Goal: Transaction & Acquisition: Obtain resource

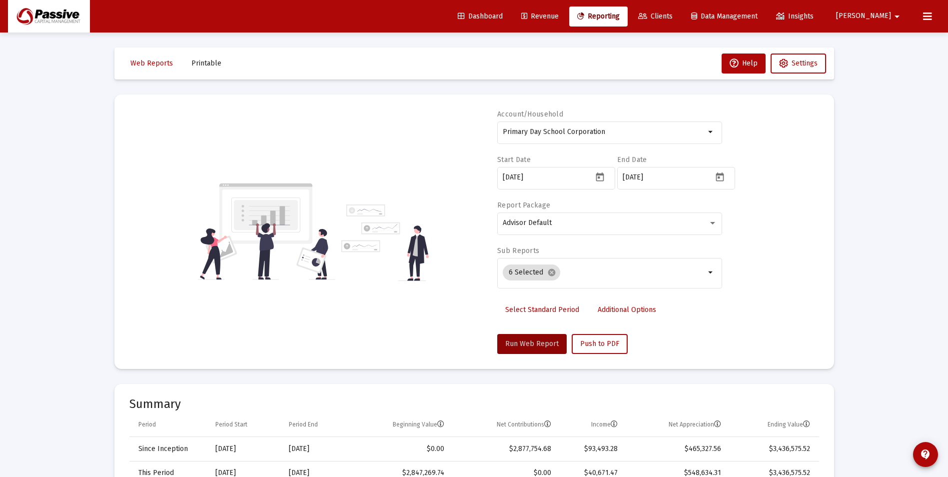
scroll to position [300, 0]
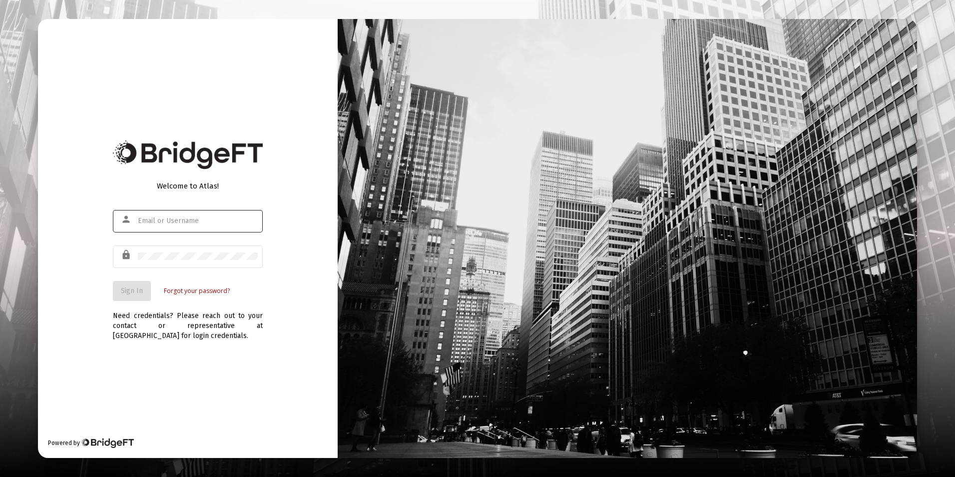
click at [217, 212] on div at bounding box center [198, 220] width 120 height 24
type input "[EMAIL_ADDRESS][DOMAIN_NAME]"
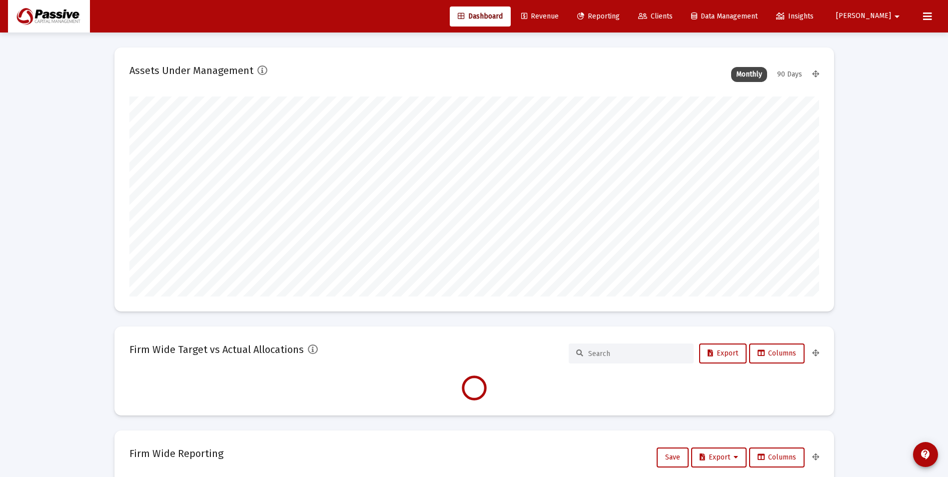
type input "[DATE]"
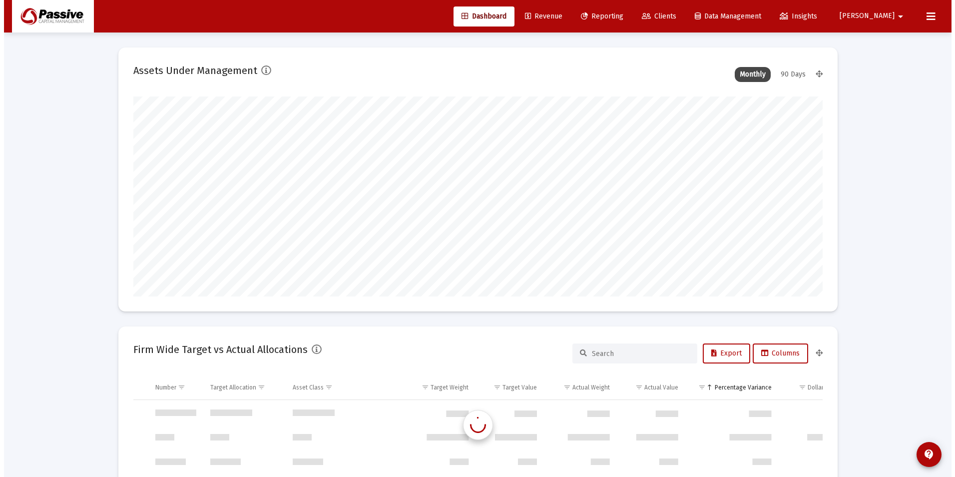
scroll to position [959, 0]
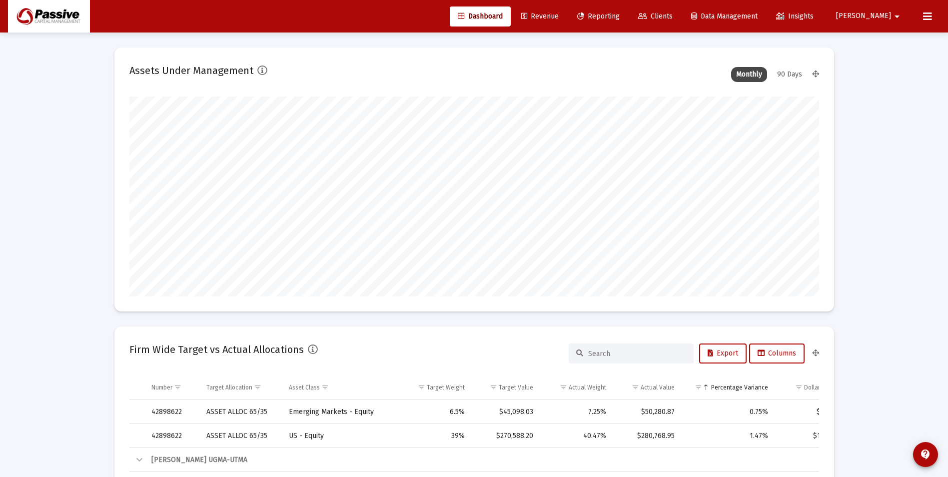
click at [620, 14] on span "Reporting" at bounding box center [598, 16] width 42 height 8
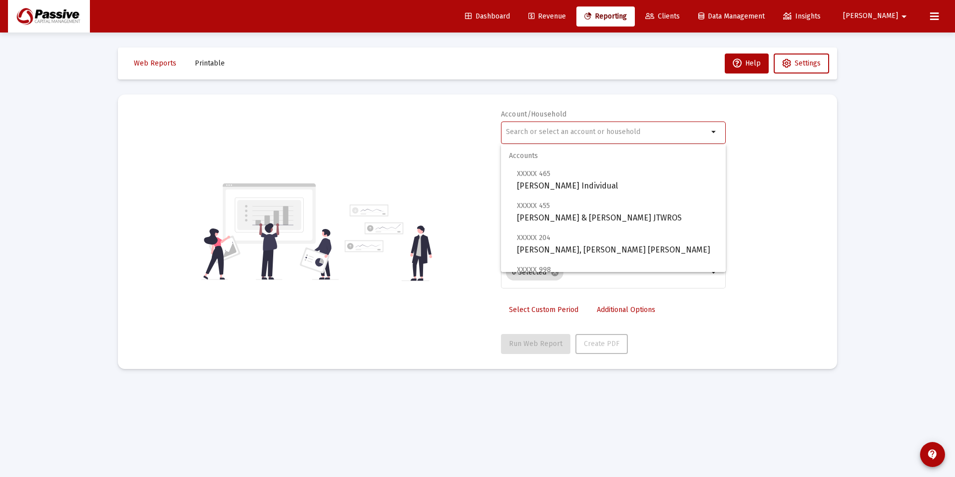
click at [544, 135] on input "text" at bounding box center [607, 132] width 202 height 8
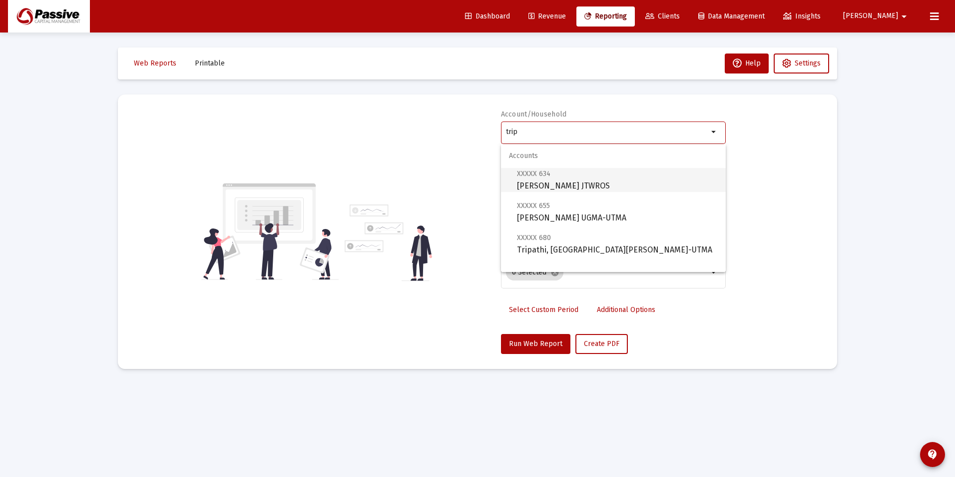
click at [562, 178] on span "XXXXX 634 [PERSON_NAME] JTWROS" at bounding box center [617, 179] width 201 height 24
type input "[PERSON_NAME] JTWROS"
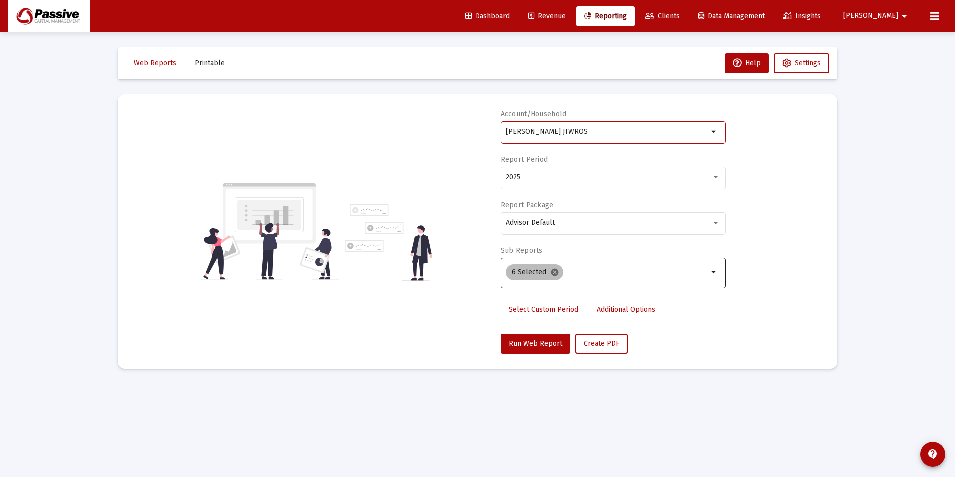
click at [554, 275] on mat-icon "cancel" at bounding box center [555, 272] width 9 height 9
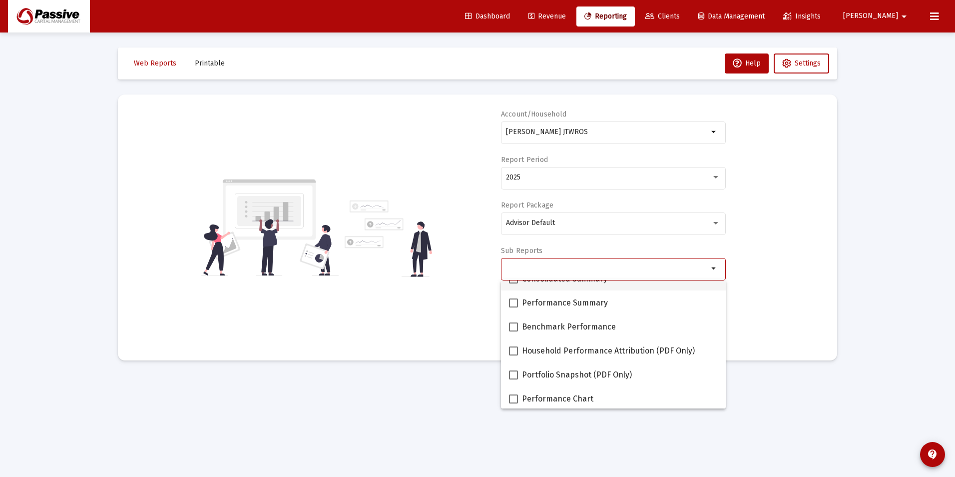
scroll to position [50, 0]
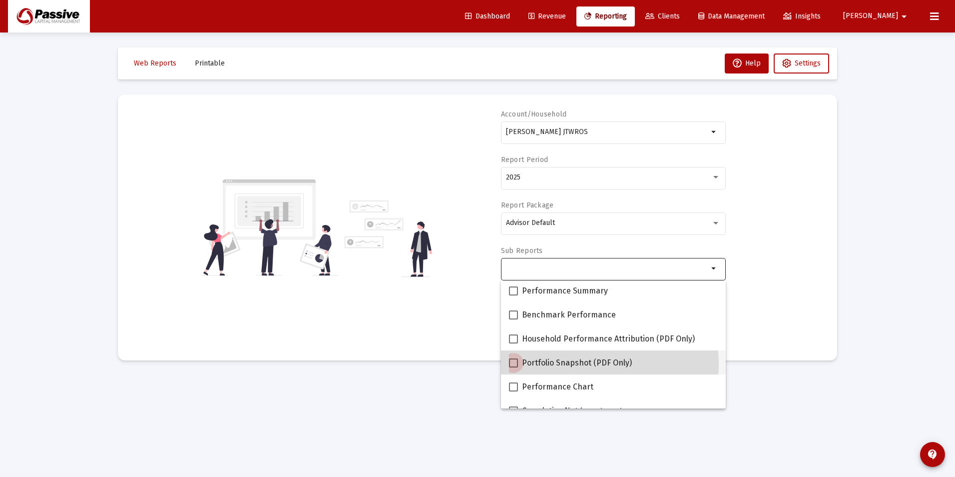
click at [574, 364] on span "Portfolio Snapshot (PDF Only)" at bounding box center [577, 363] width 110 height 12
click at [514, 367] on input "Portfolio Snapshot (PDF Only)" at bounding box center [513, 367] width 0 height 0
checkbox input "true"
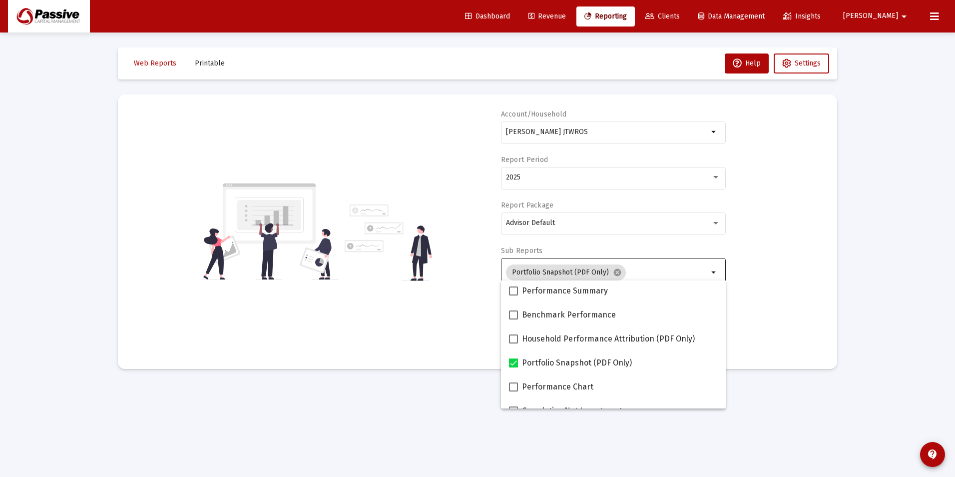
click at [401, 385] on mat-sidenav-content "Loading... Web Reports Printable Help Settings Account/Household [PERSON_NAME] …" at bounding box center [478, 238] width 750 height 477
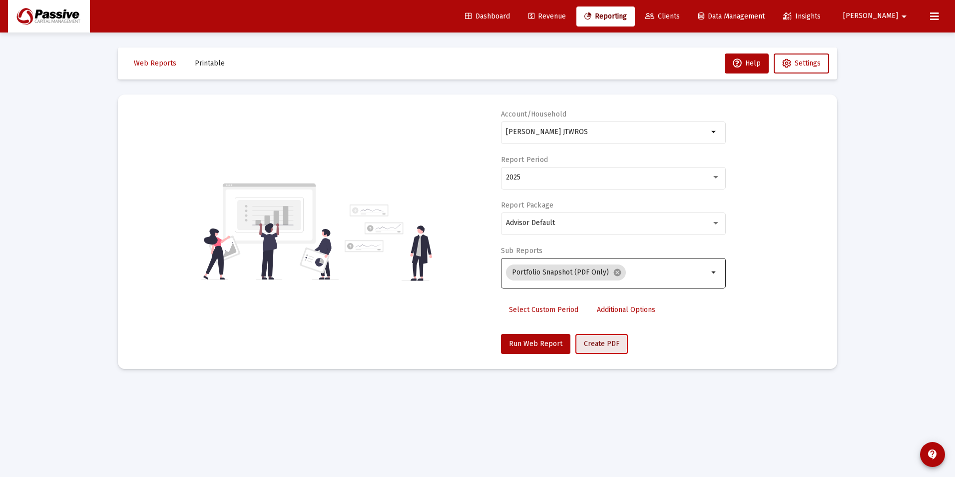
click at [597, 343] on span "Create PDF" at bounding box center [601, 343] width 35 height 8
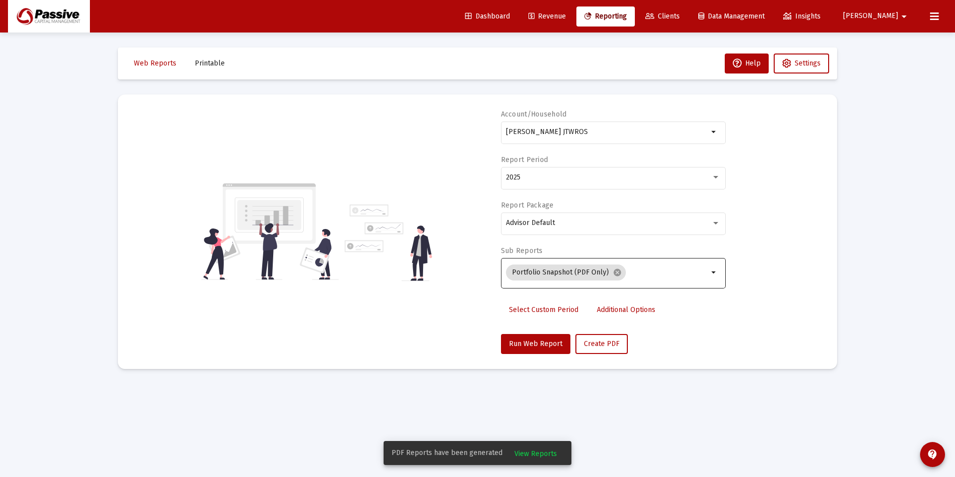
click at [536, 455] on span "View Reports" at bounding box center [536, 453] width 42 height 8
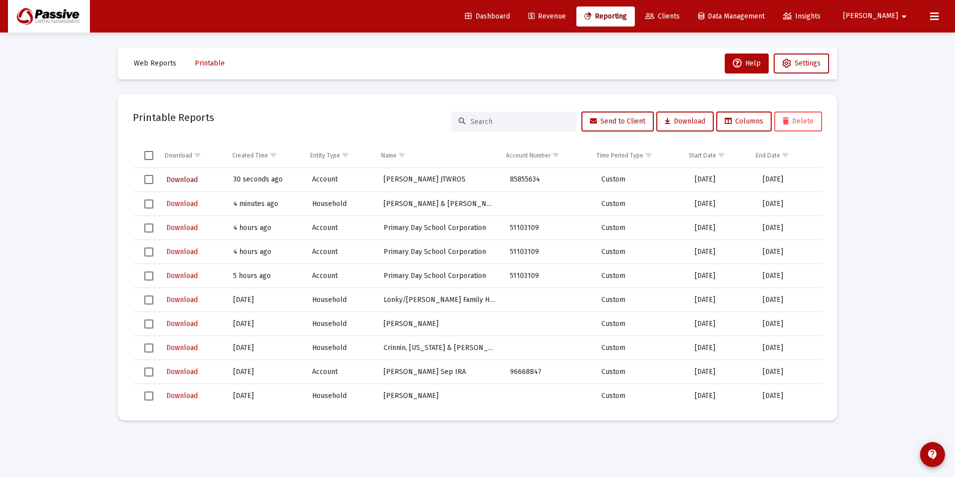
click at [175, 183] on span "Download" at bounding box center [181, 179] width 31 height 8
click at [627, 14] on span "Reporting" at bounding box center [606, 16] width 42 height 8
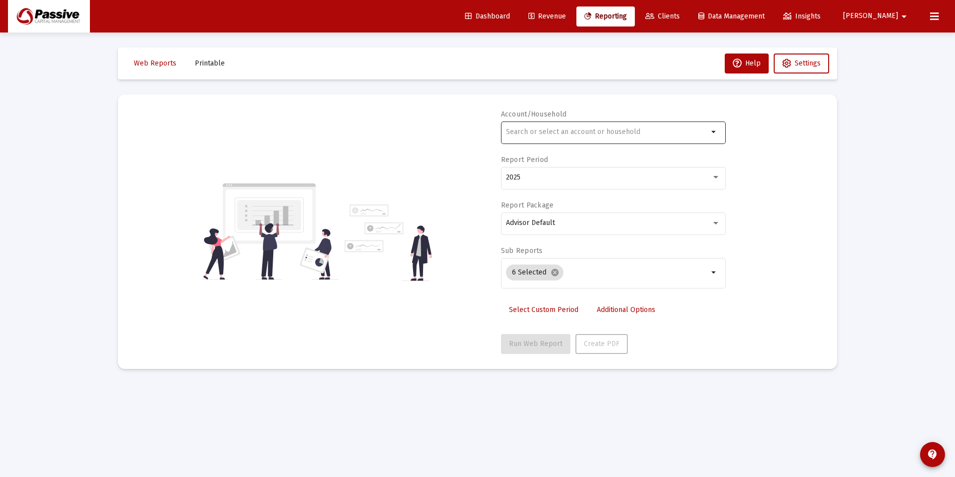
click at [629, 123] on div at bounding box center [607, 131] width 202 height 24
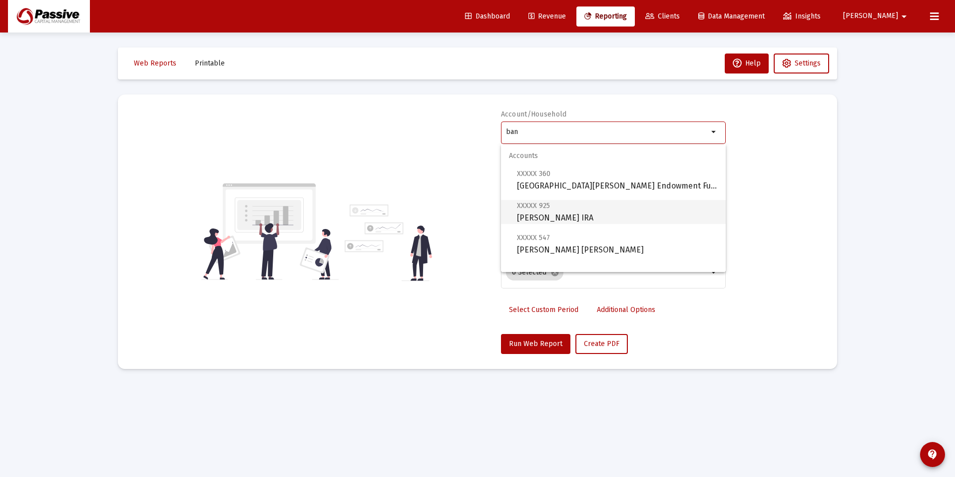
click at [610, 204] on span "XXXXX 925 [PERSON_NAME] Rollover [PERSON_NAME]" at bounding box center [617, 211] width 201 height 24
type input "[PERSON_NAME] IRA"
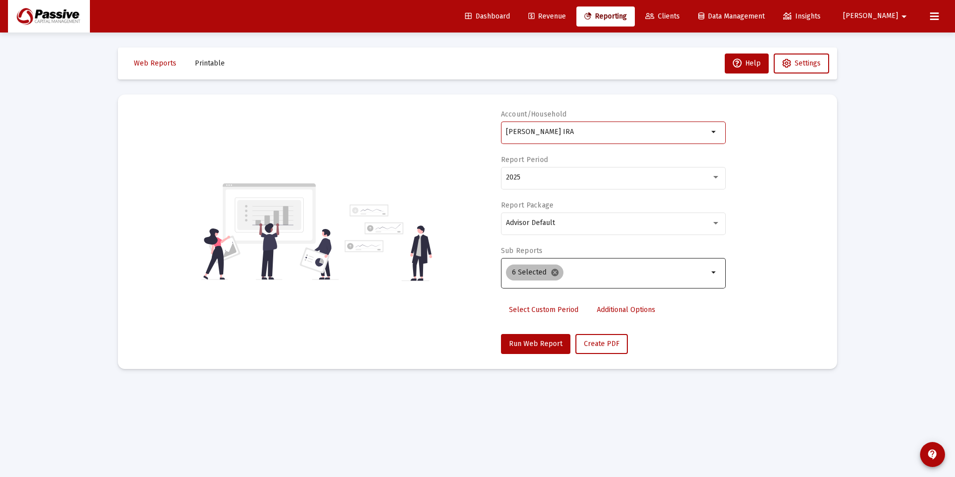
click at [552, 276] on mat-icon "cancel" at bounding box center [555, 272] width 9 height 9
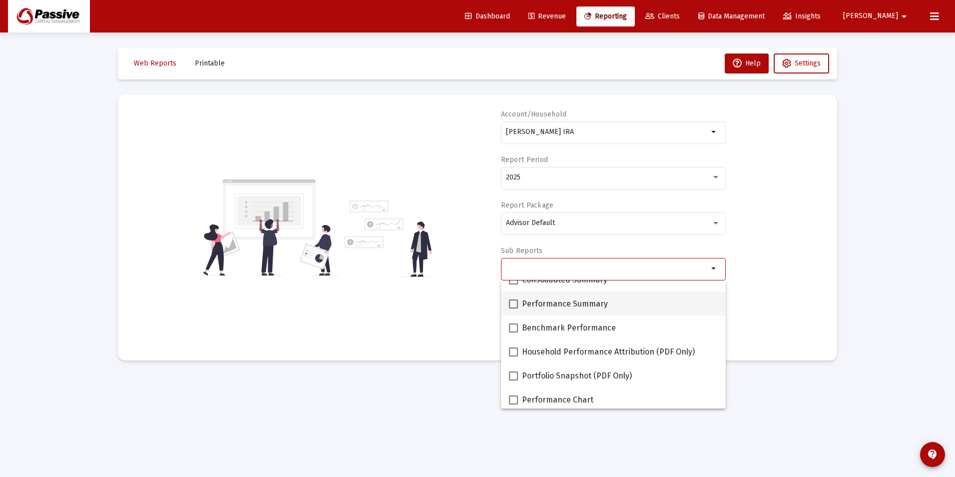
scroll to position [50, 0]
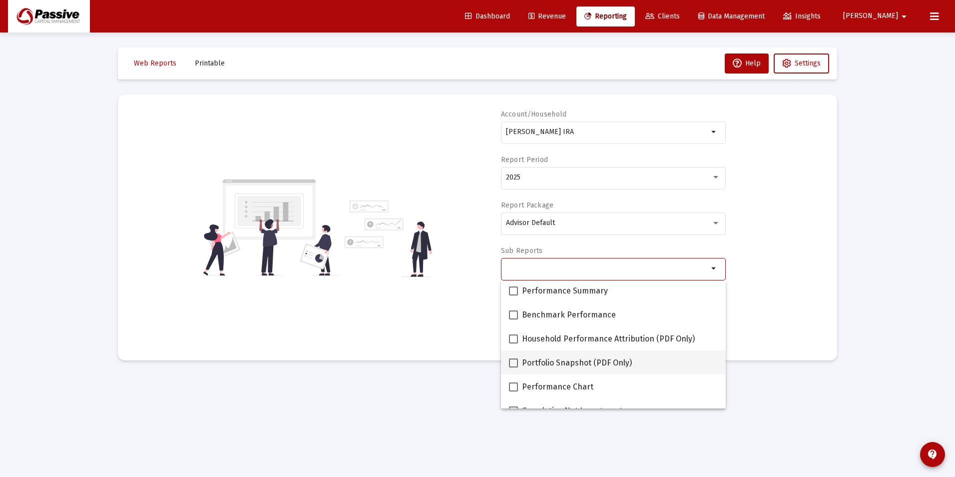
click at [564, 357] on span "Portfolio Snapshot (PDF Only)" at bounding box center [577, 363] width 110 height 12
click at [514, 367] on input "Portfolio Snapshot (PDF Only)" at bounding box center [513, 367] width 0 height 0
checkbox input "true"
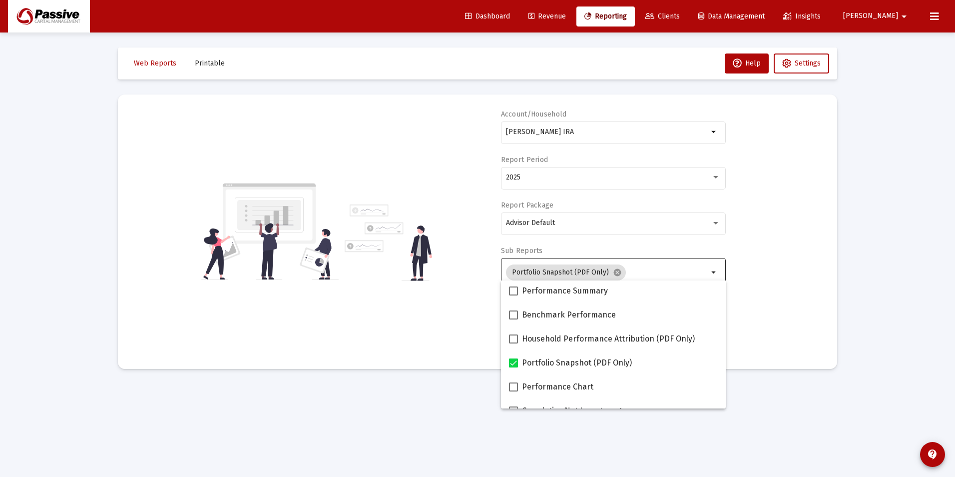
click at [479, 362] on mat-card "Account/[PERSON_NAME] Rollover IRA arrow_drop_down Report Period 2025 Report Pa…" at bounding box center [478, 231] width 720 height 274
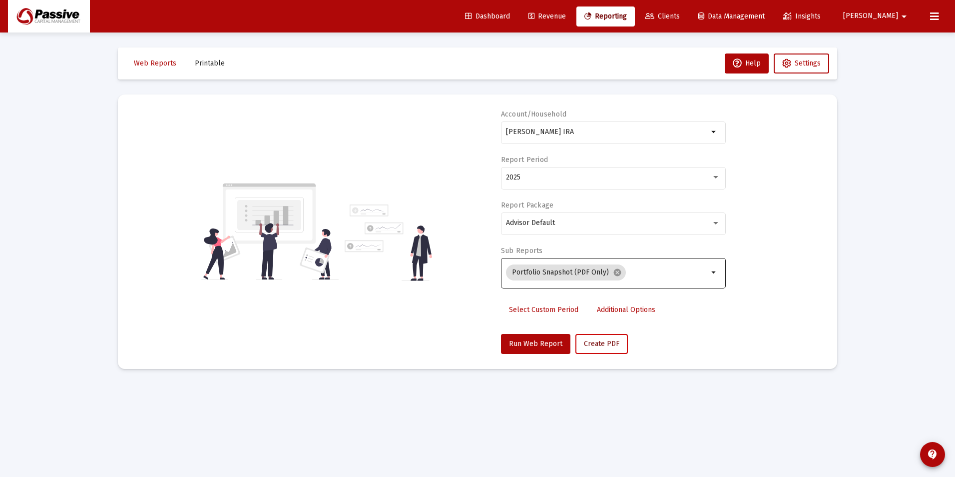
click at [576, 347] on button "Create PDF" at bounding box center [602, 344] width 52 height 20
